Goal: Task Accomplishment & Management: Complete application form

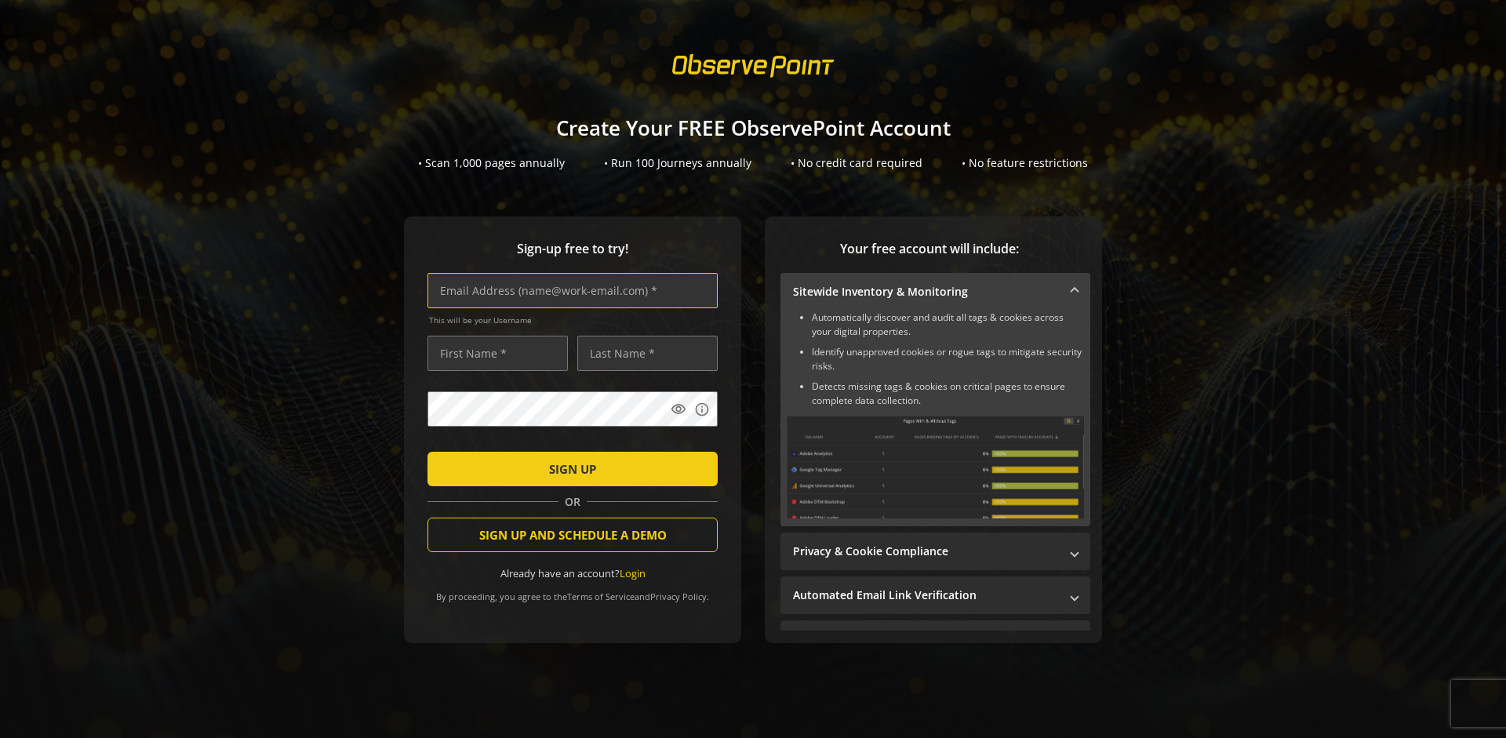
click at [569, 290] on input "text" at bounding box center [573, 290] width 290 height 35
type input "[EMAIL_ADDRESS][DOMAIN_NAME]"
click at [493, 353] on input "text" at bounding box center [498, 353] width 140 height 35
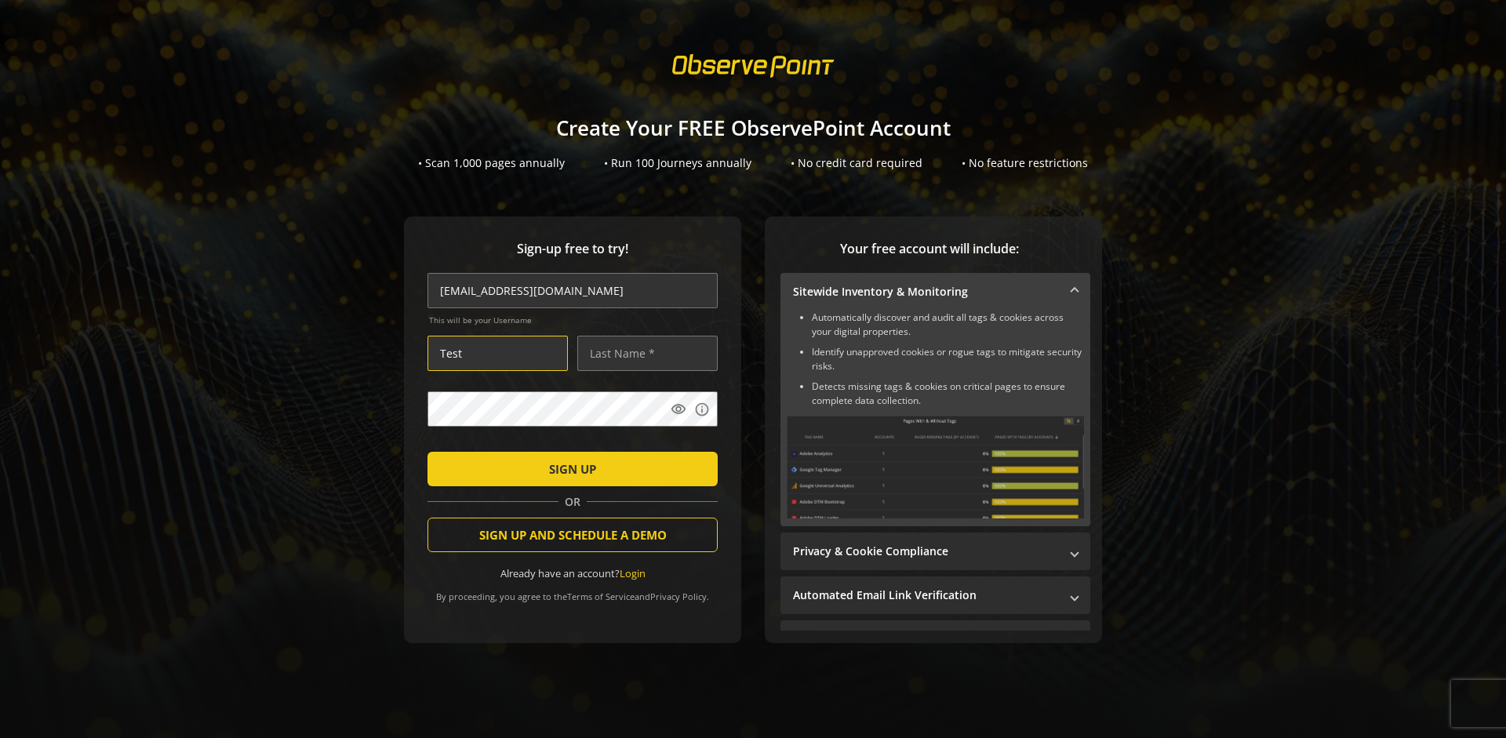
type input "Test"
click at [643, 353] on input "text" at bounding box center [647, 353] width 140 height 35
type input "Test"
click at [569, 468] on span "SIGN UP" at bounding box center [572, 469] width 47 height 28
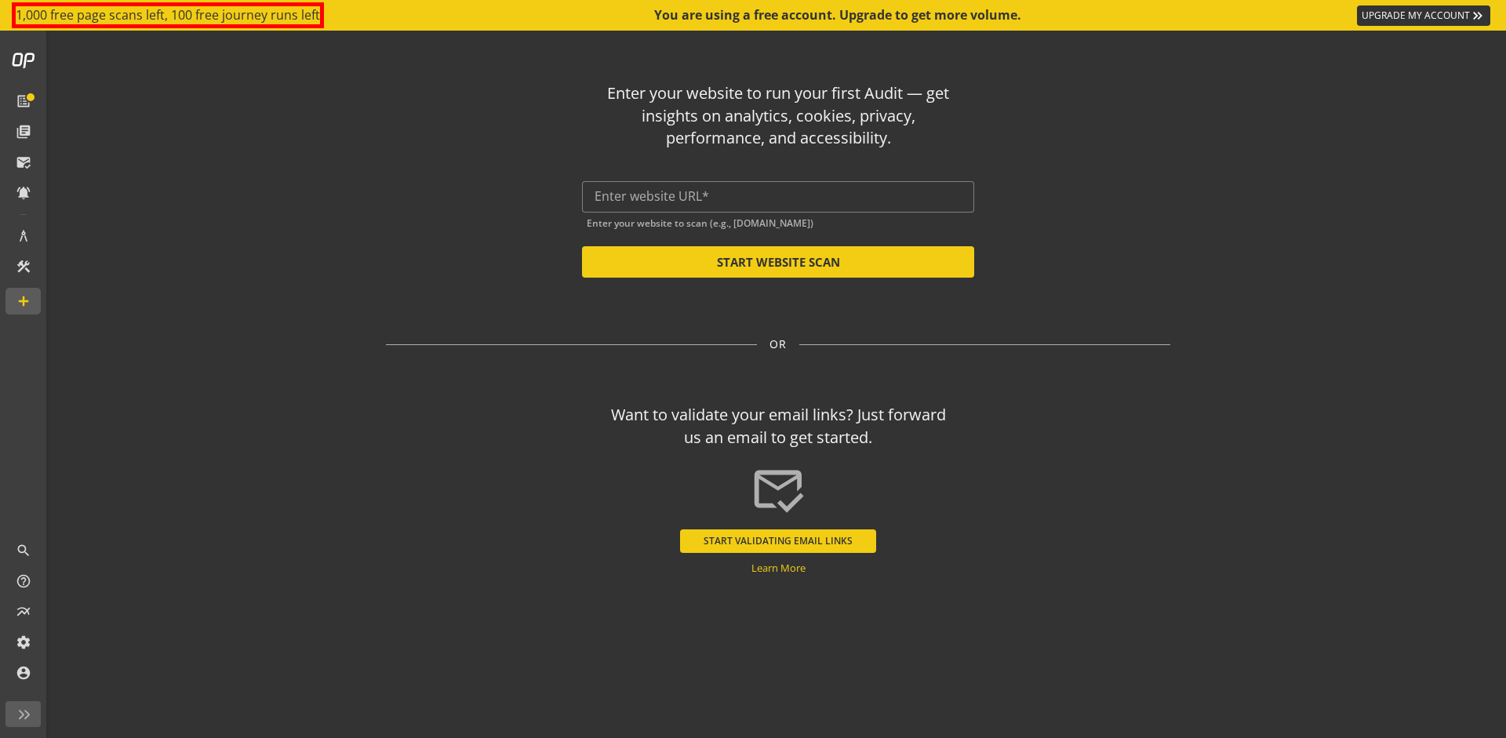
click at [778, 541] on button "START VALIDATING EMAIL LINKS" at bounding box center [778, 542] width 196 height 24
